Goal: Obtain resource: Obtain resource

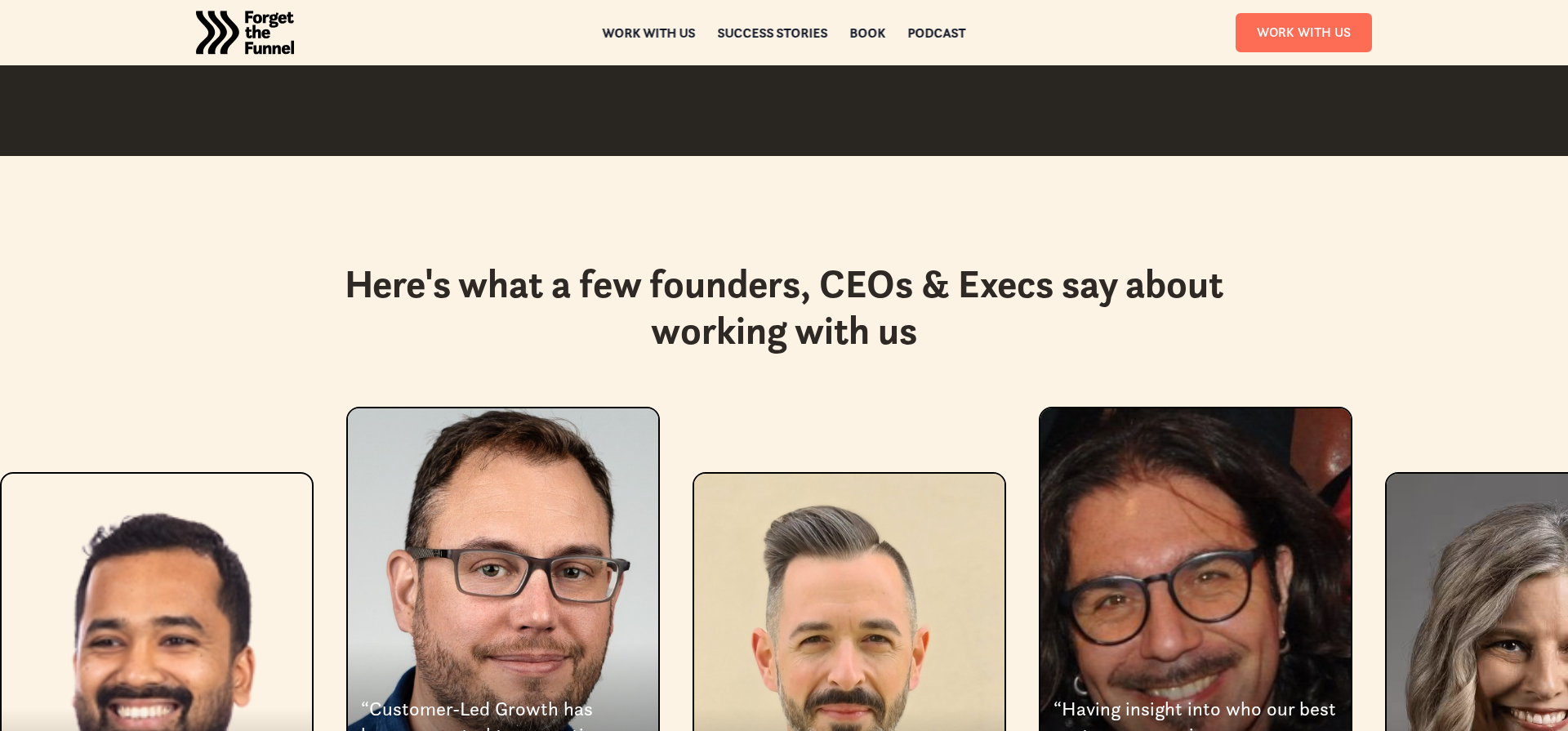
scroll to position [2869, 0]
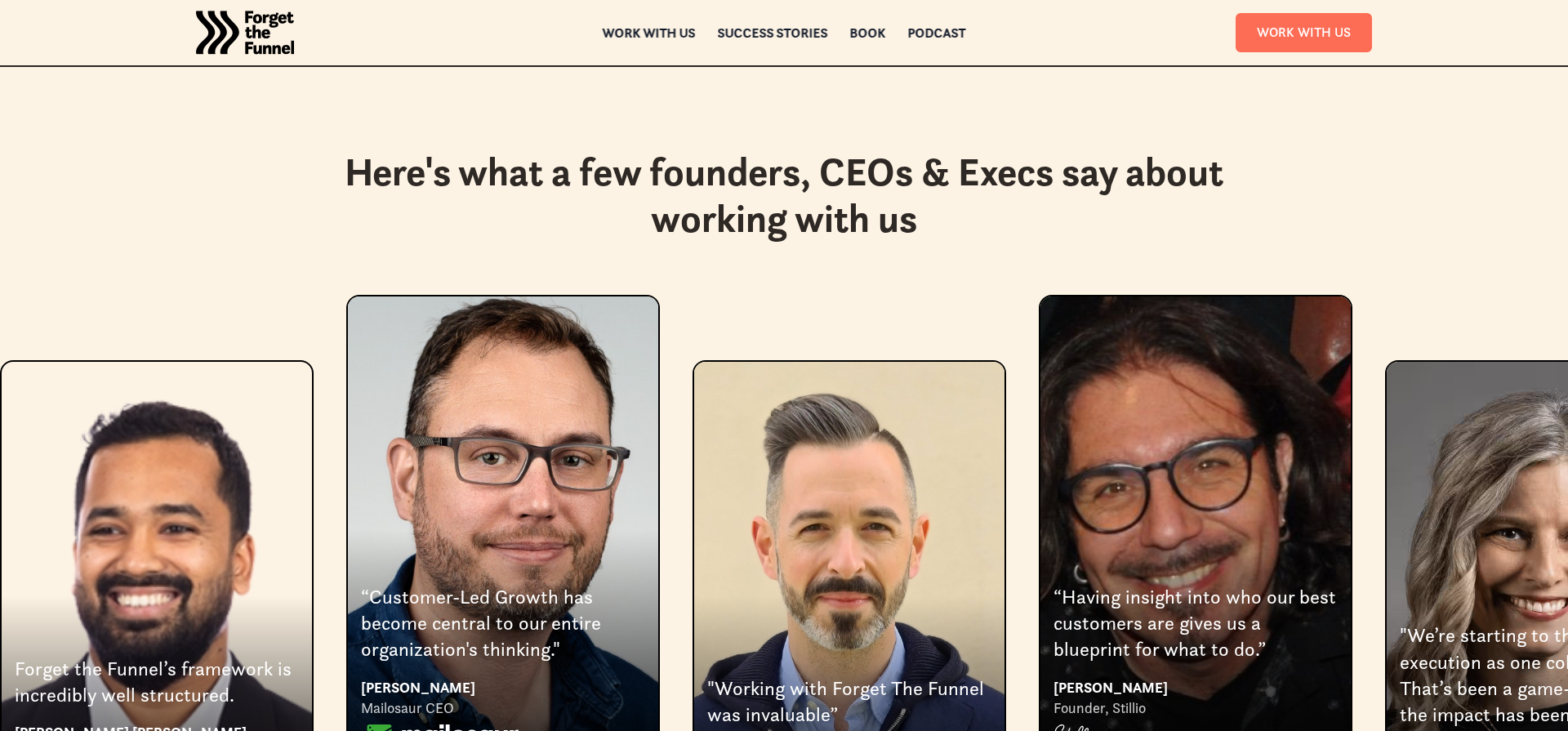
click at [464, 724] on img "2 of 8" at bounding box center [440, 736] width 157 height 23
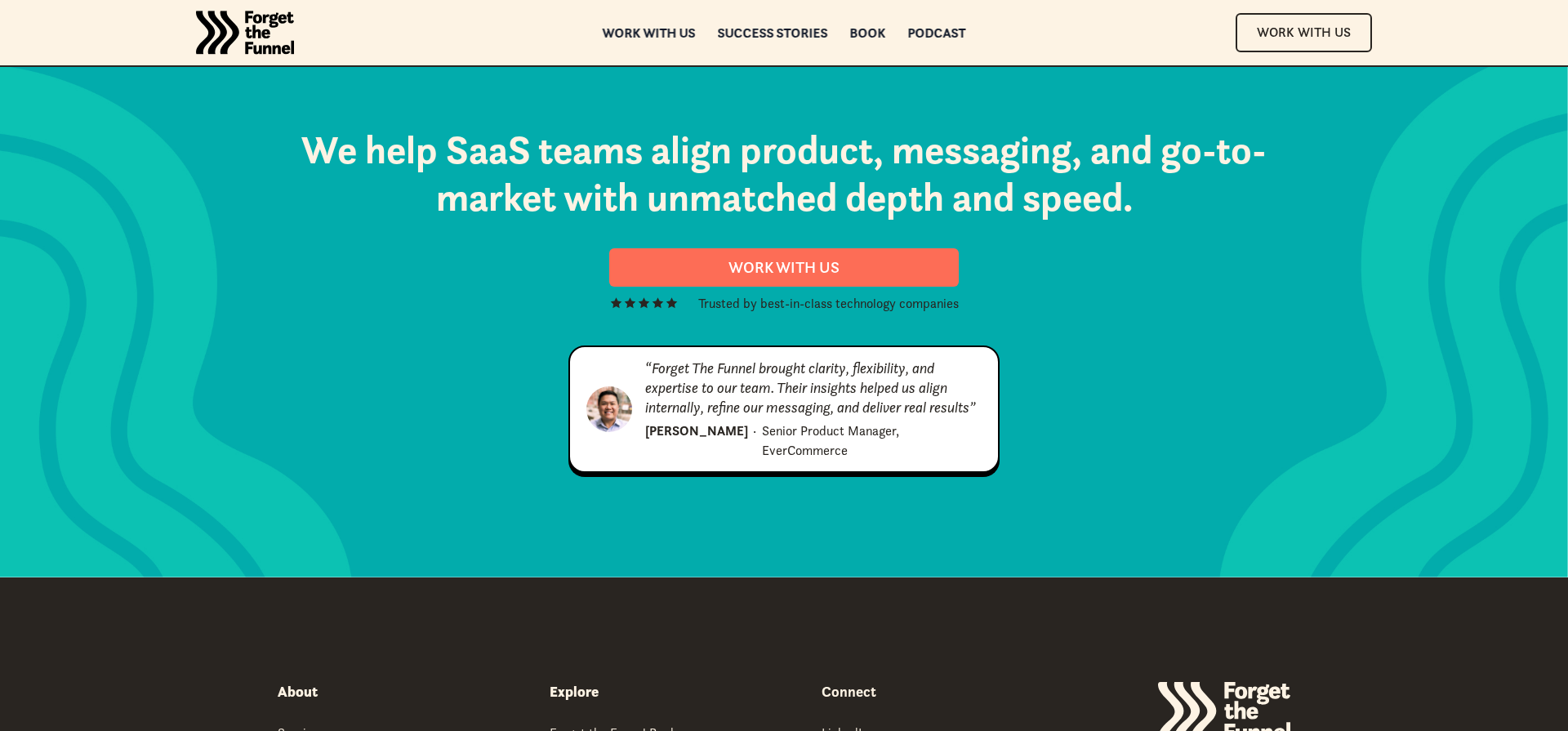
scroll to position [8346, 0]
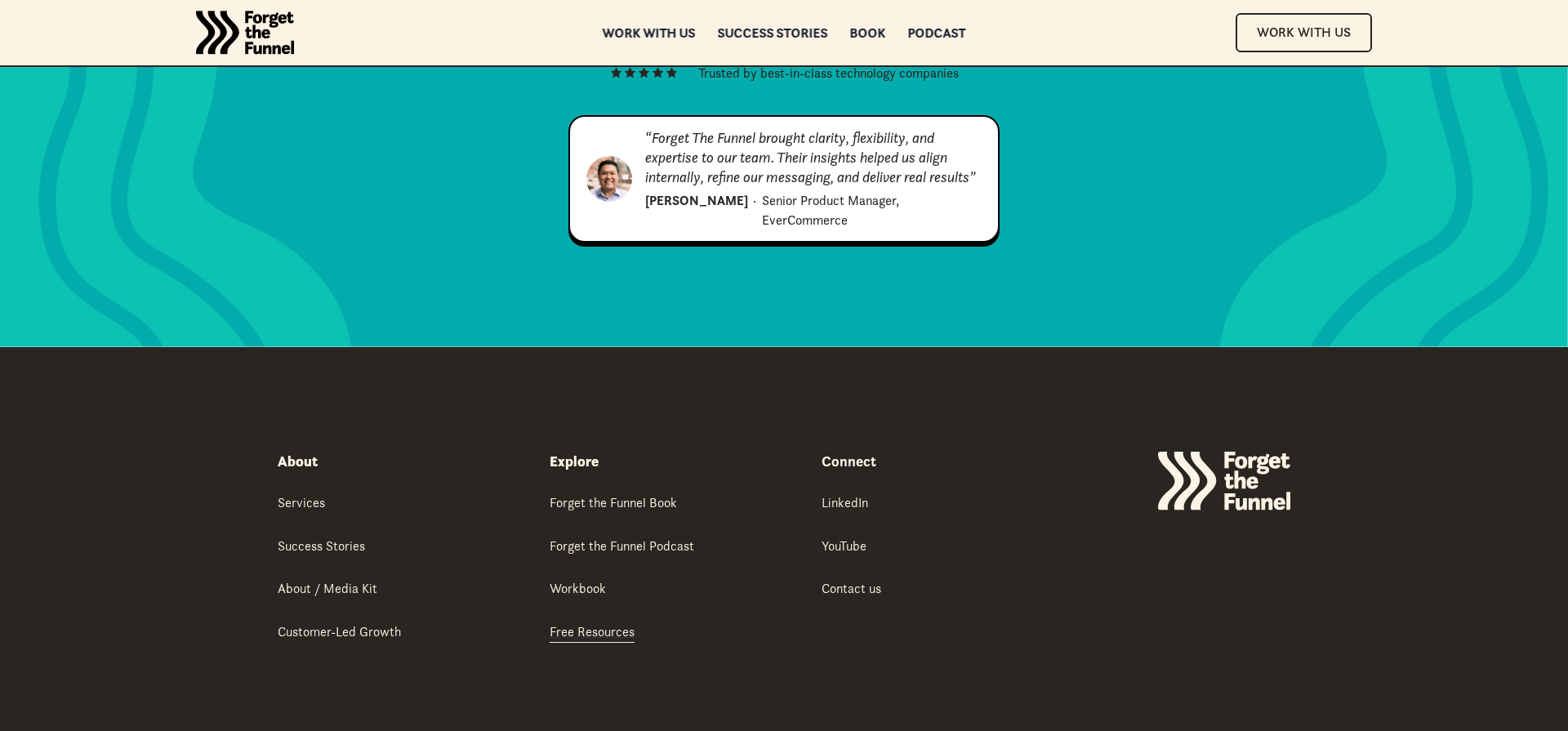
click at [598, 622] on div "Free Resources" at bounding box center [592, 631] width 85 height 18
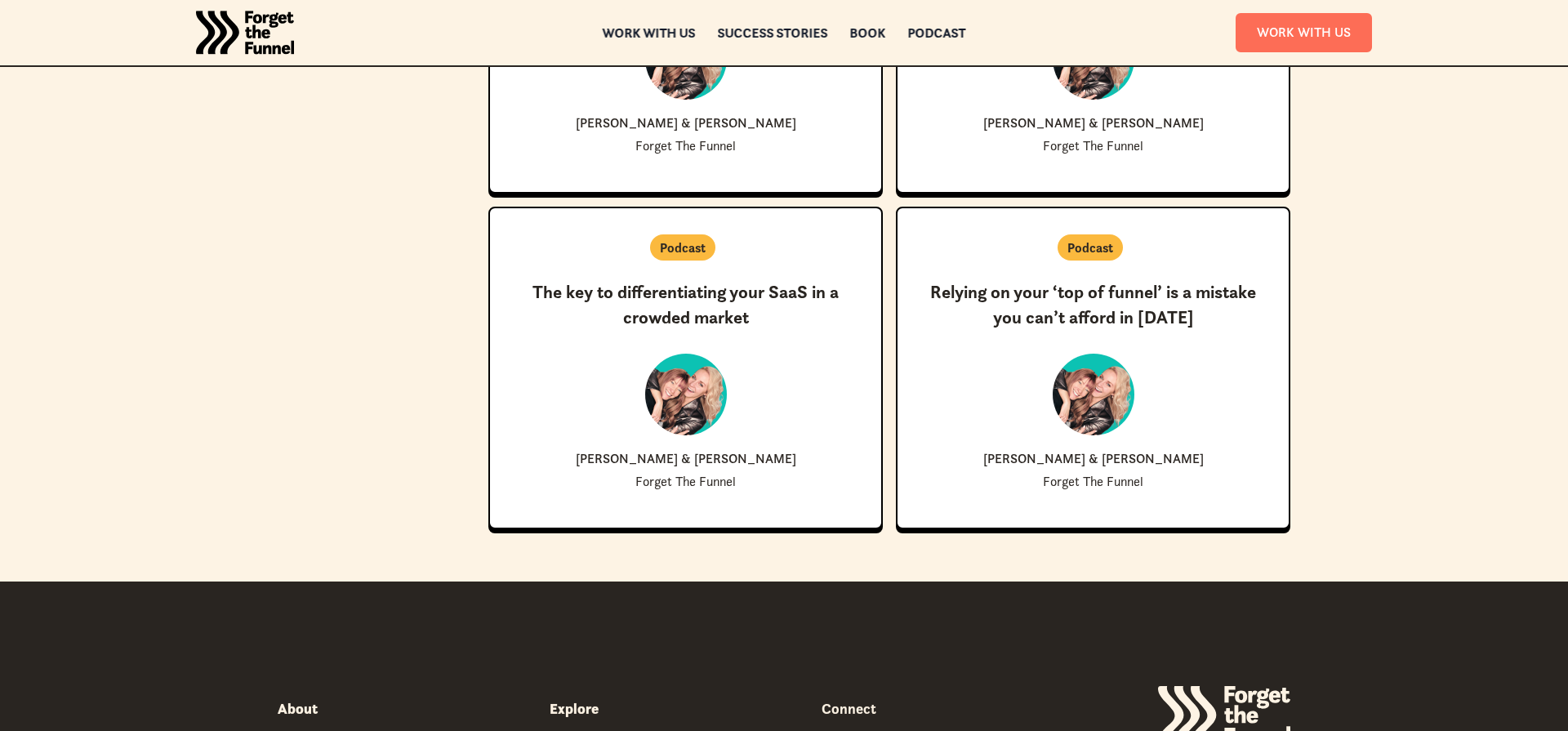
scroll to position [3585, 0]
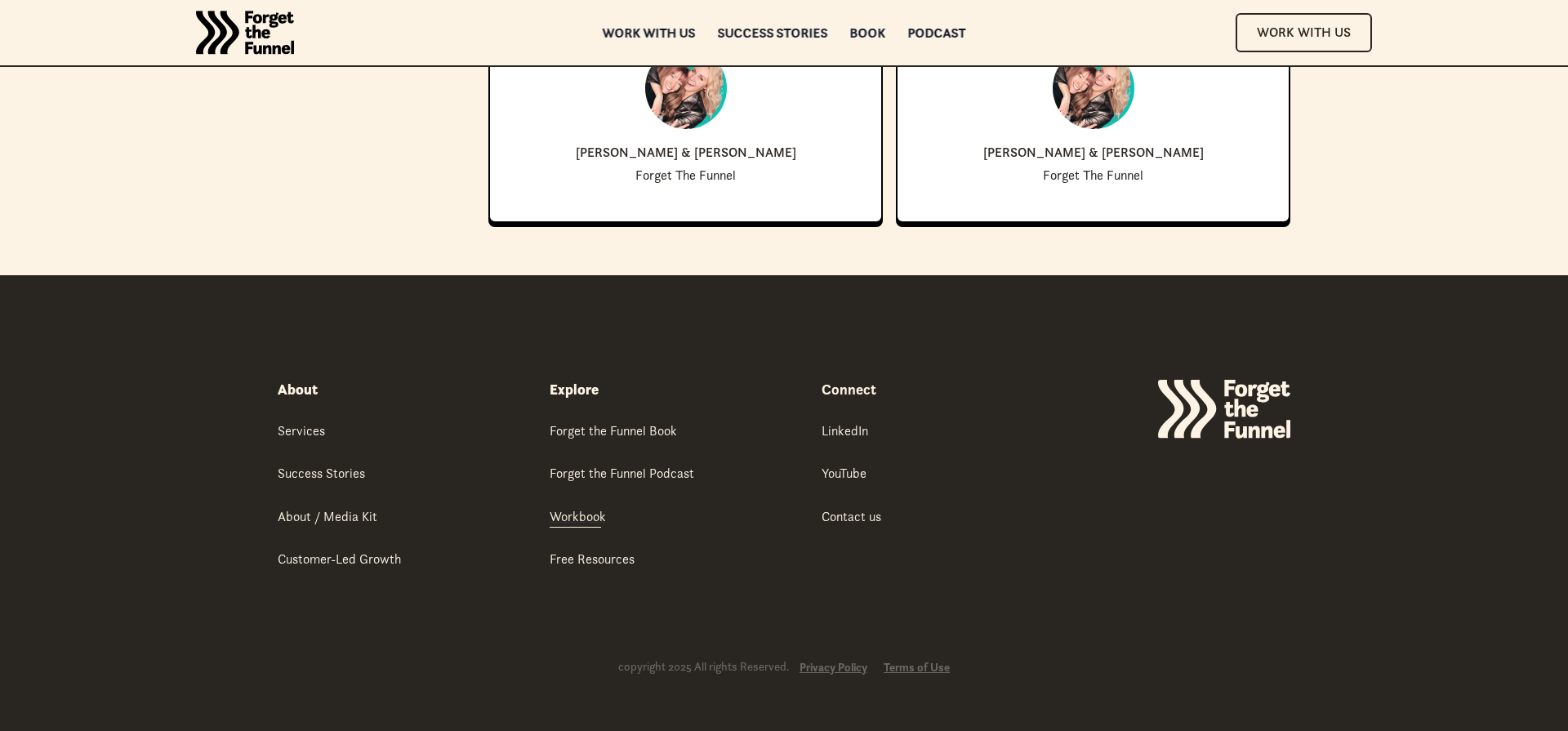
click at [573, 520] on div "Workbook" at bounding box center [578, 516] width 56 height 18
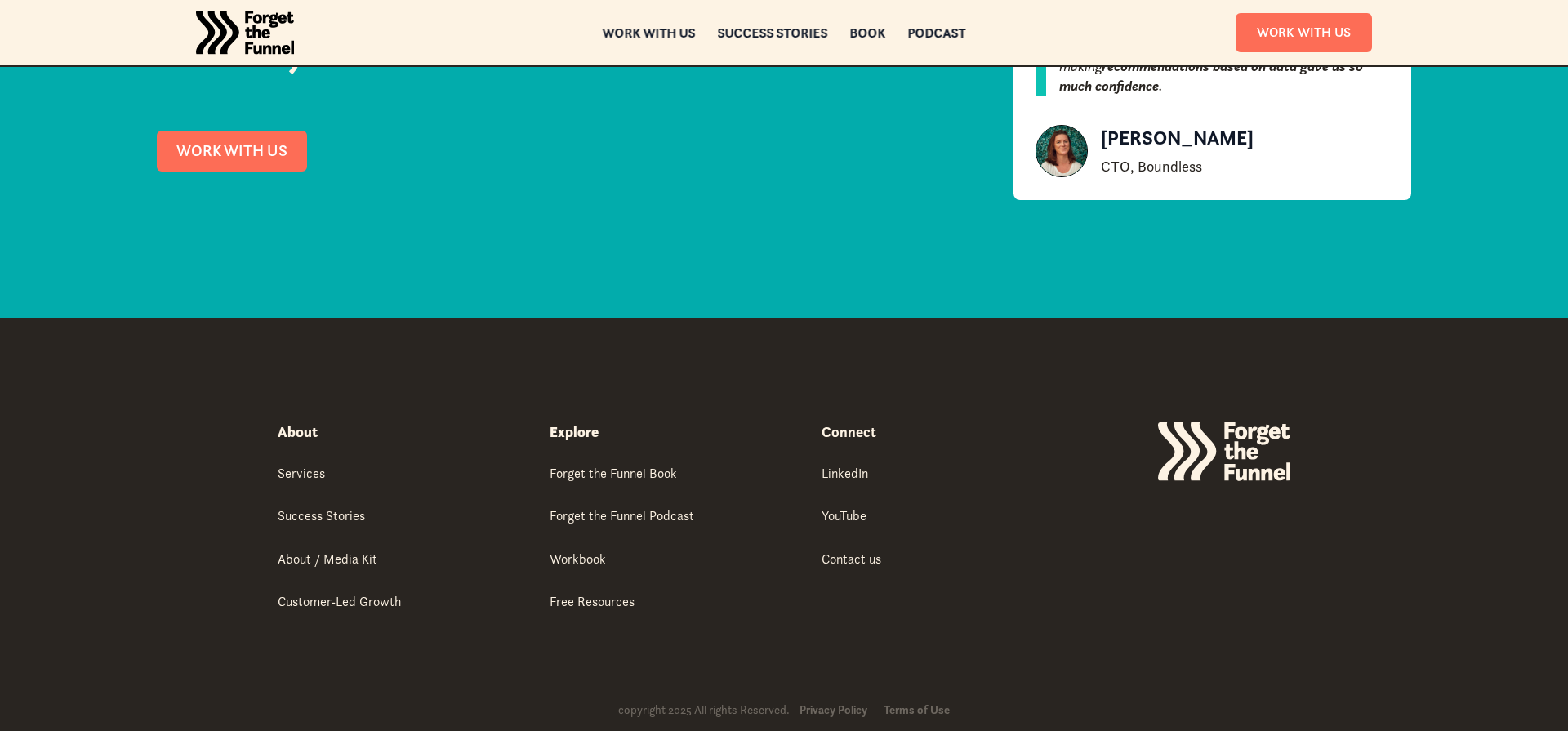
scroll to position [3109, 0]
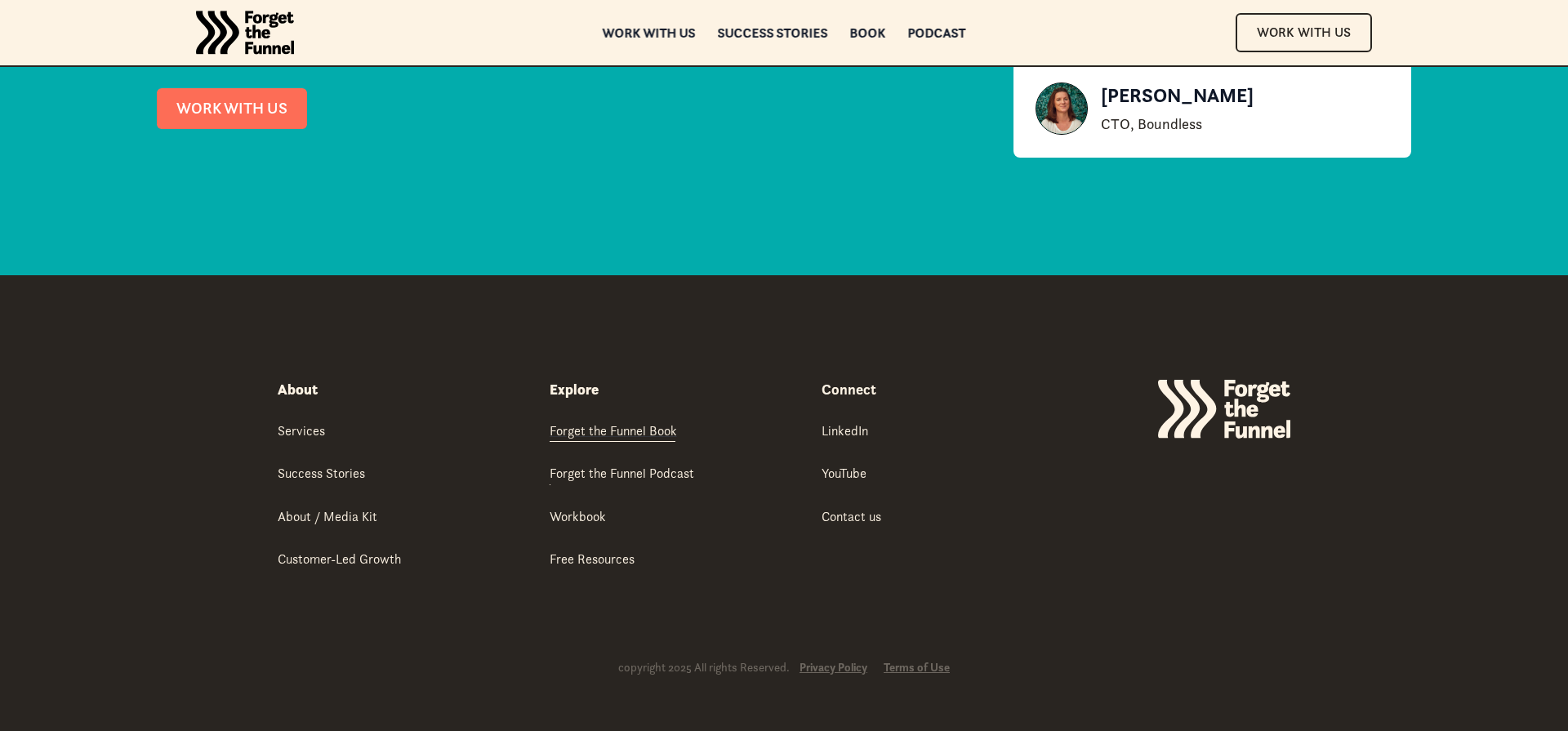
click at [656, 421] on div "Forget the Funnel Book" at bounding box center [613, 430] width 128 height 18
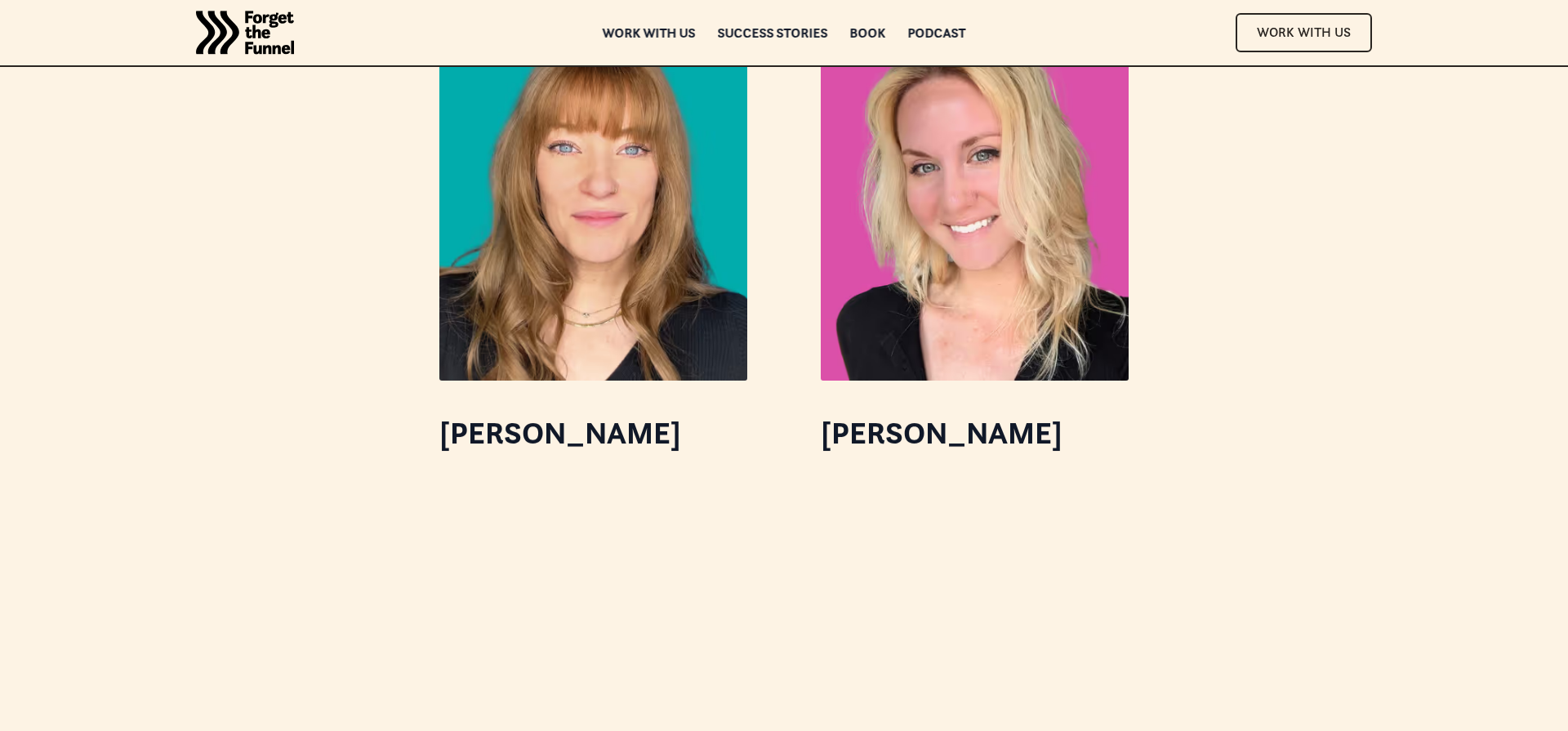
scroll to position [6619, 0]
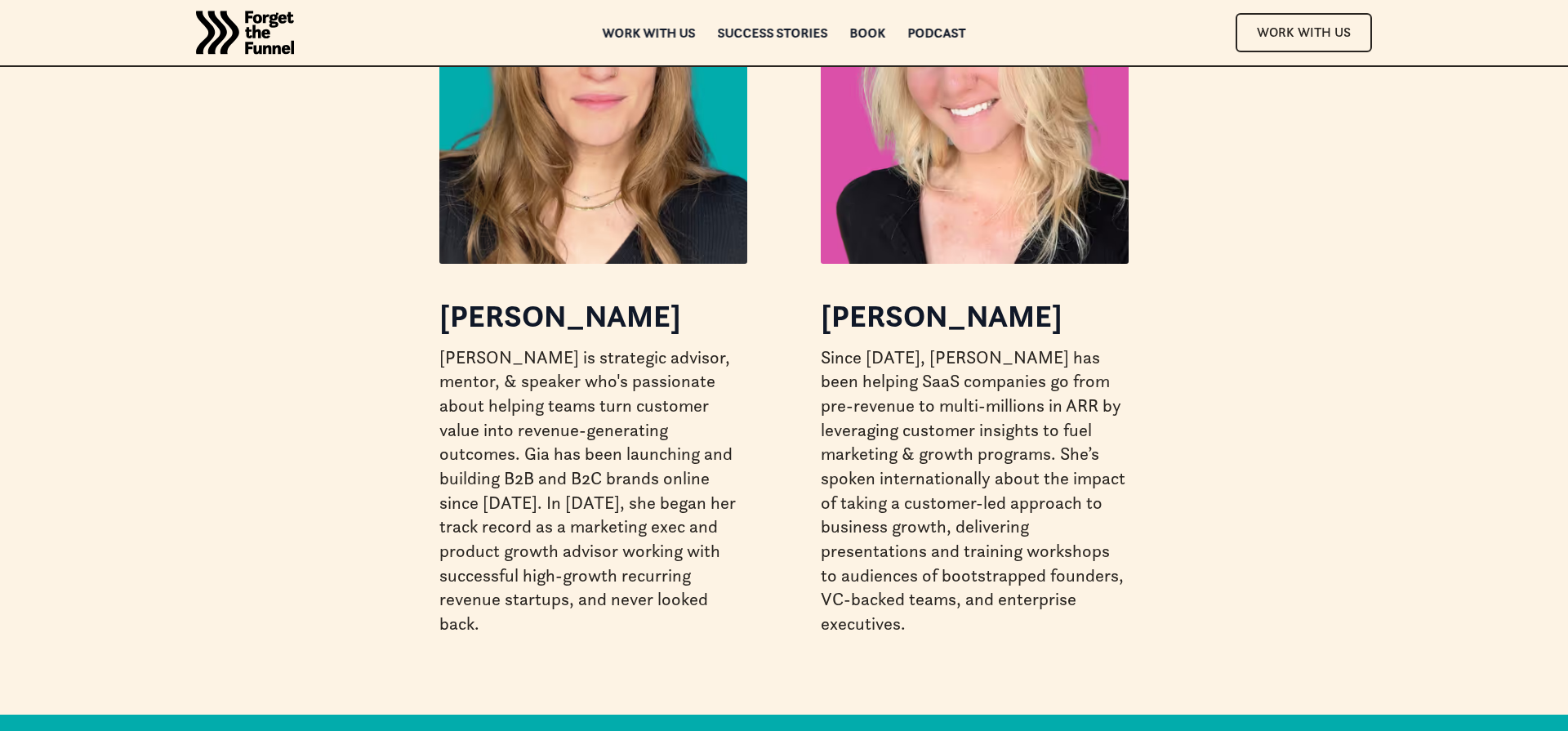
click at [916, 340] on div "Claire Suellentrop Since 2014, Claire has been helping SaaS companies go from p…" at bounding box center [975, 461] width 308 height 351
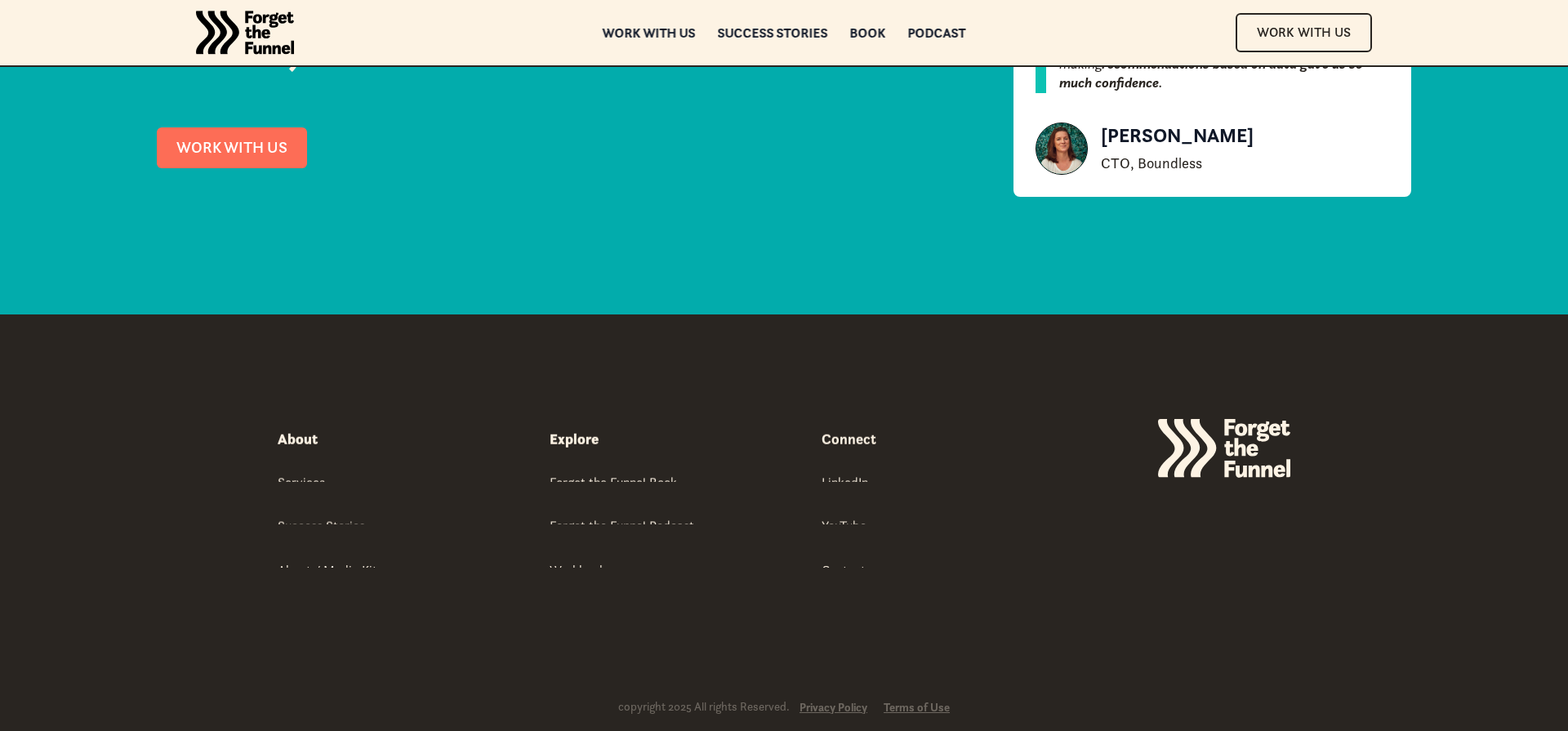
scroll to position [7639, 0]
